Goal: Task Accomplishment & Management: Manage account settings

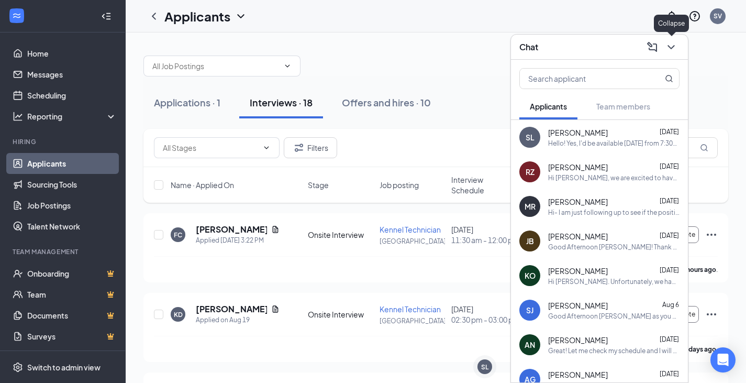
click at [672, 48] on icon "ChevronDown" at bounding box center [671, 47] width 13 height 13
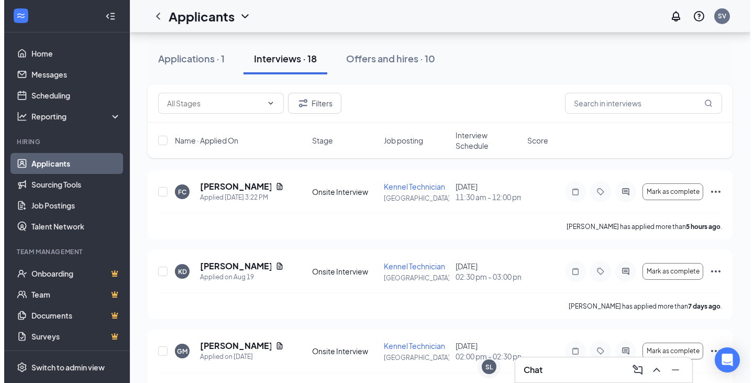
scroll to position [42, 0]
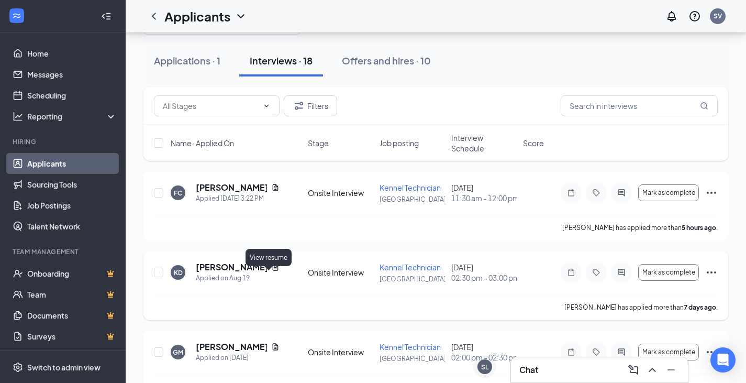
click at [273, 270] on icon "Document" at bounding box center [276, 266] width 6 height 7
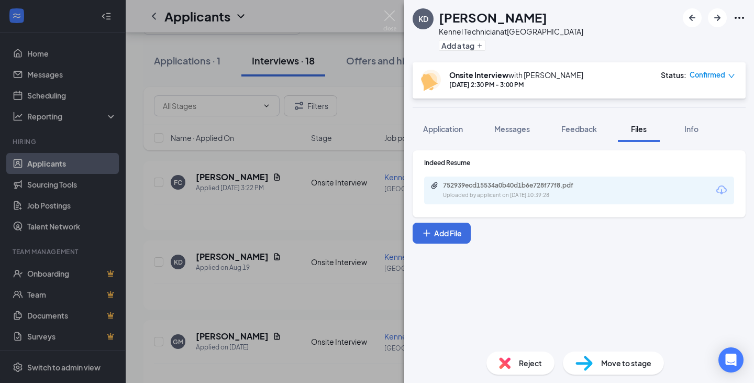
click at [503, 199] on div "752939ecd15534a0b40d1b6e728f77f8.pdf Uploaded by applicant on [DATE] 10:39:28" at bounding box center [579, 190] width 310 height 28
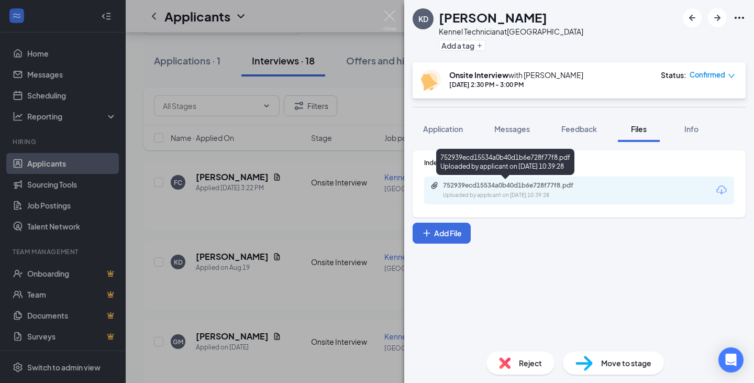
click at [515, 184] on div "752939ecd15534a0b40d1b6e728f77f8.pdf" at bounding box center [516, 185] width 147 height 8
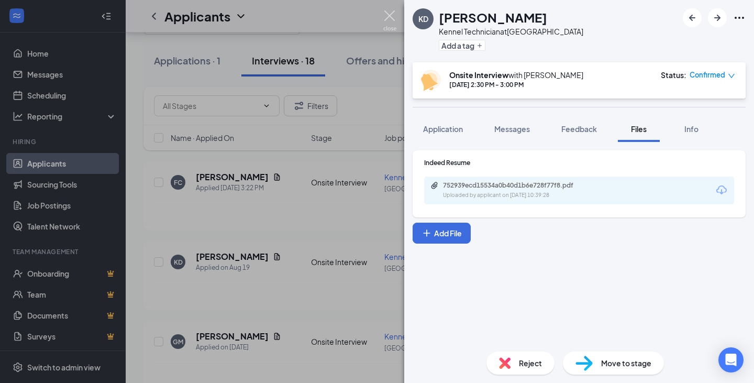
click at [386, 15] on img at bounding box center [389, 20] width 13 height 20
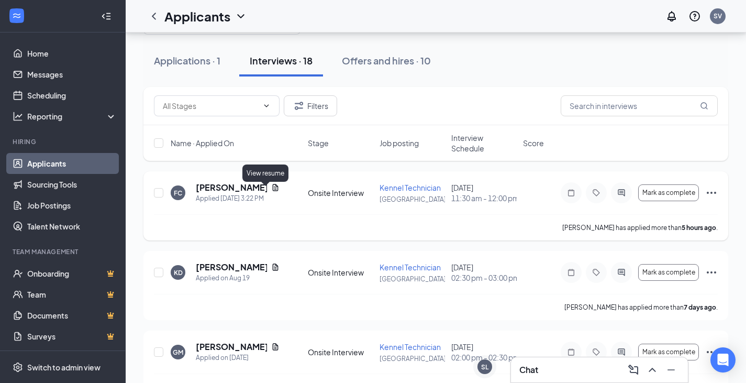
click at [271, 192] on icon "Document" at bounding box center [275, 187] width 8 height 8
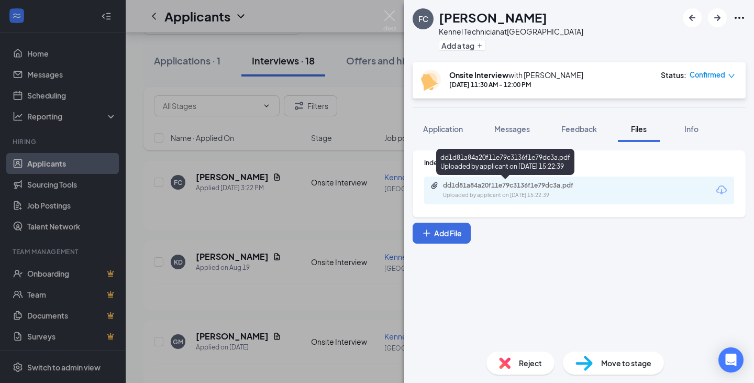
click at [469, 186] on div "dd1d81a84a20f11e79c3136f1e79dc3a.pdf" at bounding box center [516, 185] width 147 height 8
